Goal: Entertainment & Leisure: Browse casually

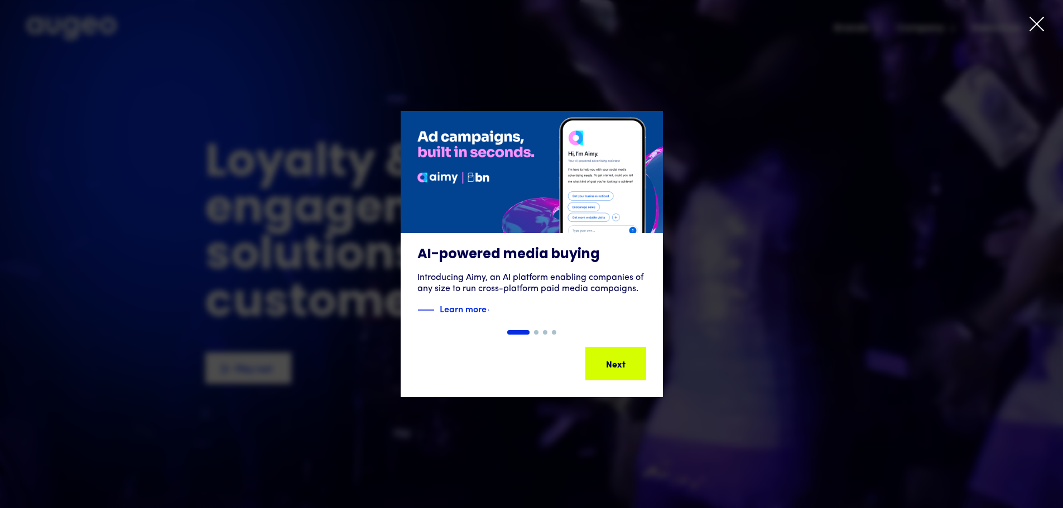
click at [1032, 23] on icon at bounding box center [1036, 24] width 17 height 17
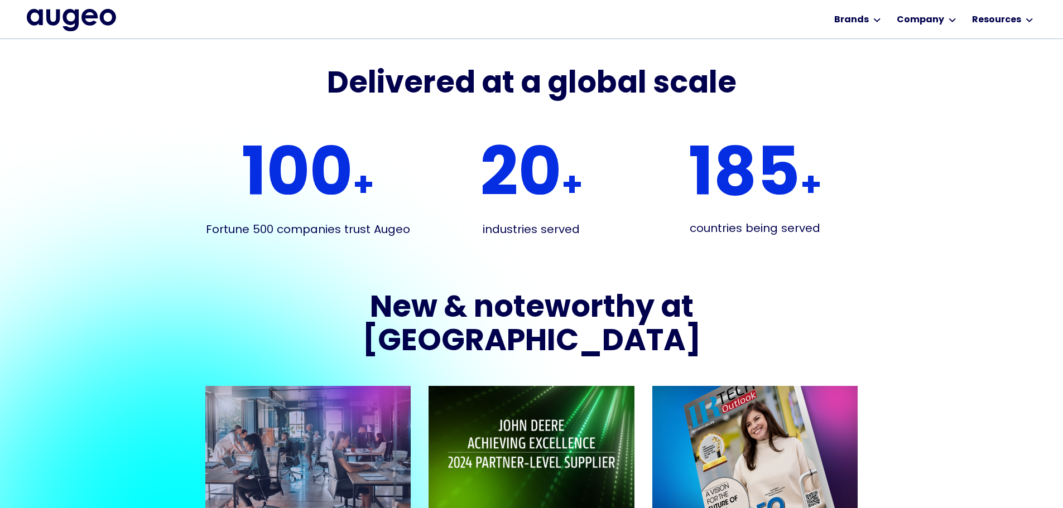
scroll to position [2005, 0]
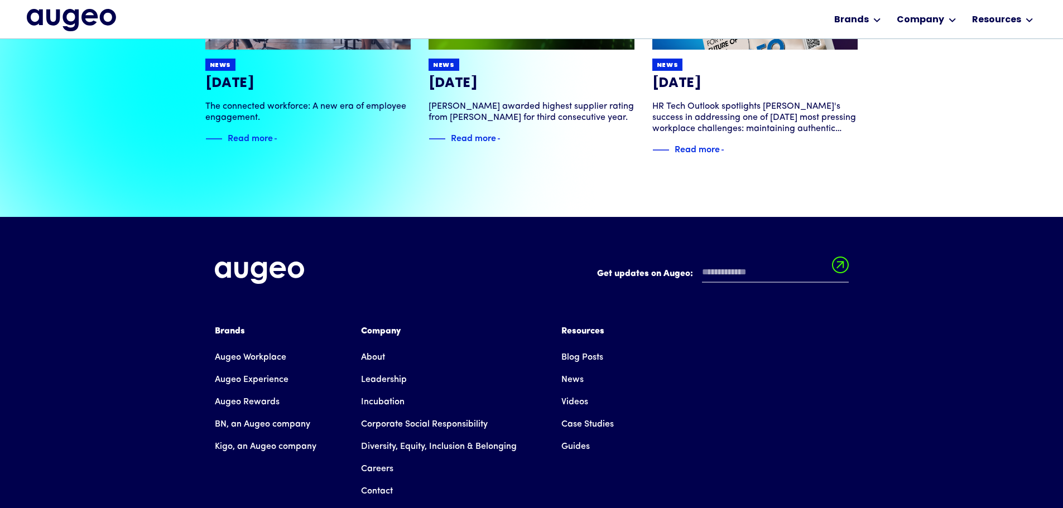
scroll to position [2554, 0]
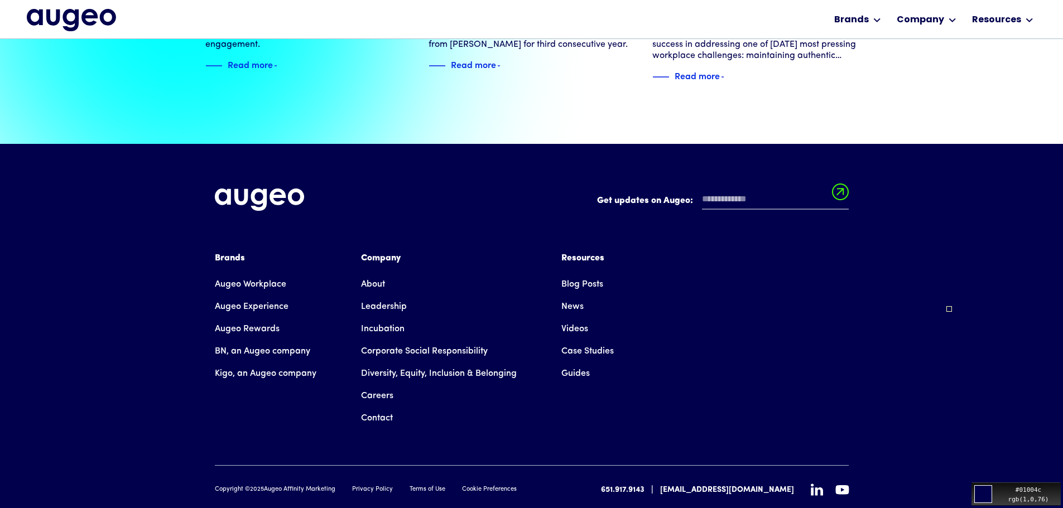
click at [814, 484] on icon at bounding box center [817, 490] width 12 height 12
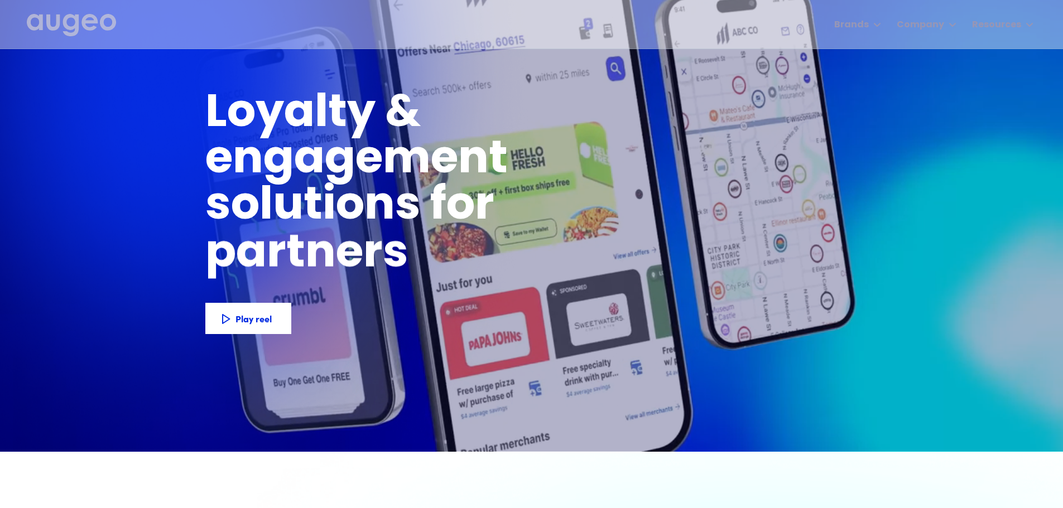
scroll to position [0, 0]
